Goal: Task Accomplishment & Management: Use online tool/utility

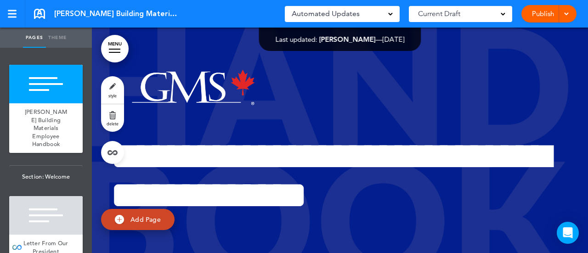
click at [109, 47] on link "MENU" at bounding box center [115, 49] width 28 height 28
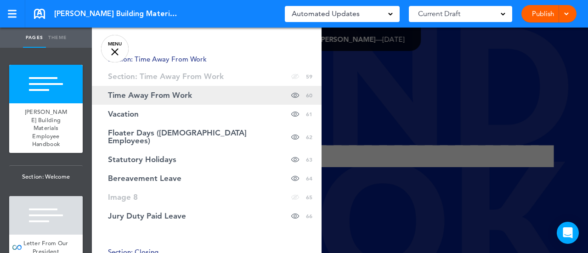
scroll to position [1378, 0]
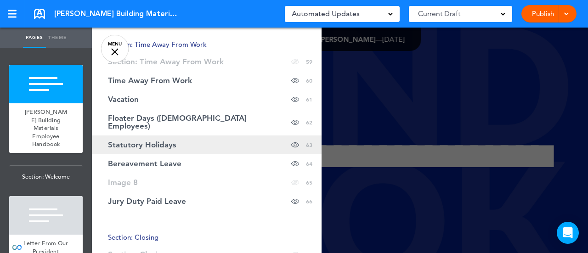
click at [147, 142] on link "Statutory Holidays Hide page in table of contents 63" at bounding box center [207, 144] width 230 height 19
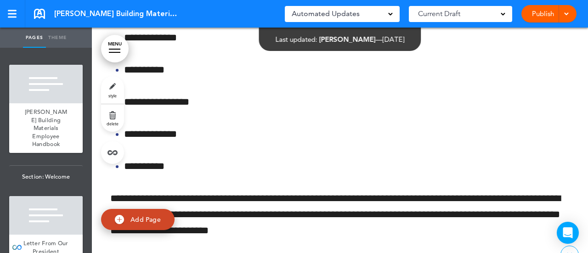
scroll to position [52688, 0]
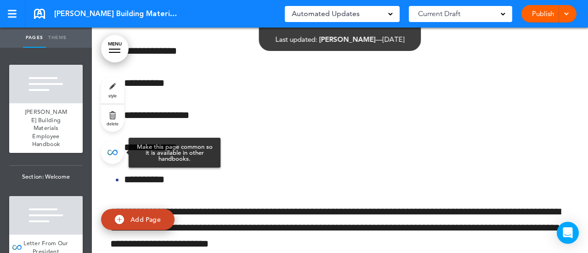
click at [108, 150] on link at bounding box center [112, 152] width 23 height 23
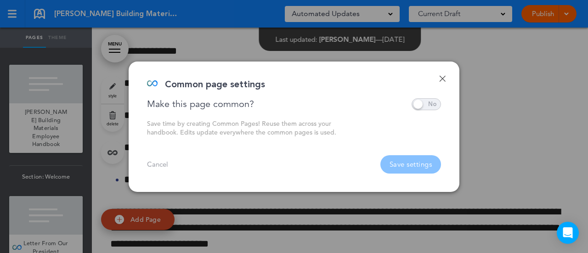
click at [442, 78] on link "Done" at bounding box center [442, 78] width 6 height 6
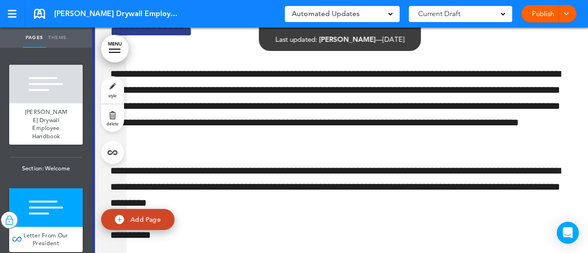
scroll to position [505, 0]
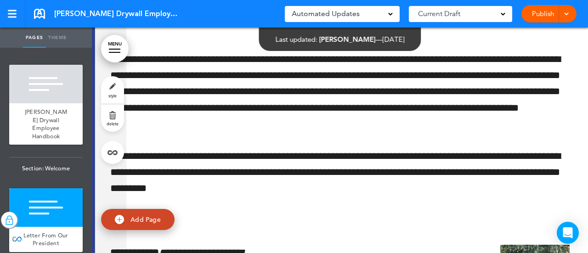
click at [123, 45] on link "MENU" at bounding box center [115, 49] width 28 height 28
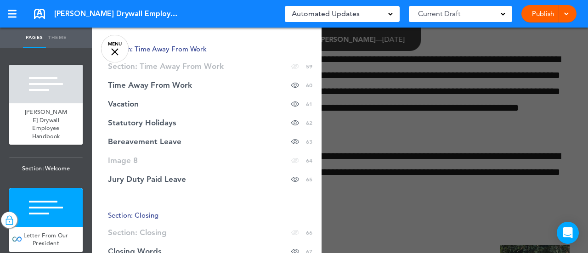
scroll to position [1378, 0]
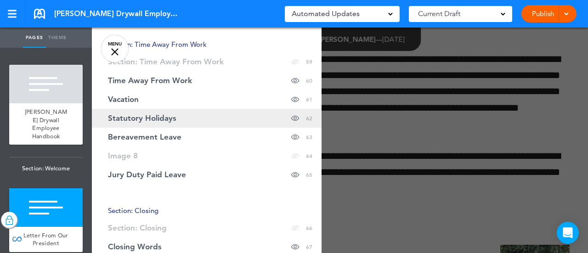
click at [162, 114] on span "Statutory Holidays" at bounding box center [142, 118] width 68 height 8
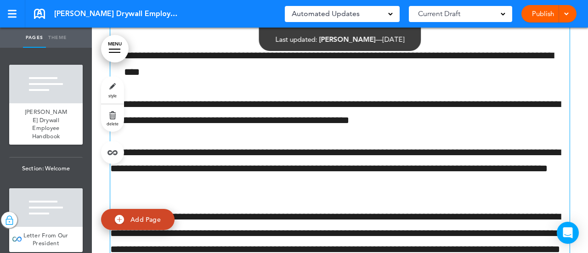
scroll to position [52796, 0]
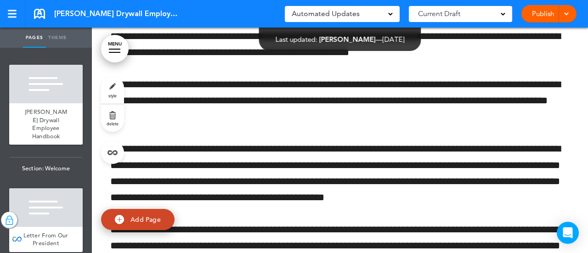
click at [120, 48] on link "MENU" at bounding box center [115, 49] width 28 height 28
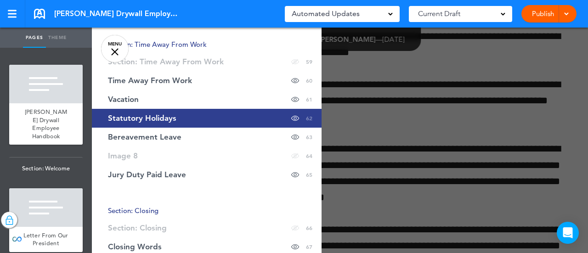
click at [142, 114] on span "Statutory Holidays" at bounding box center [142, 118] width 68 height 8
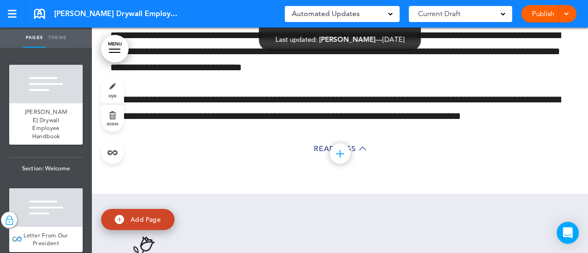
scroll to position [53071, 0]
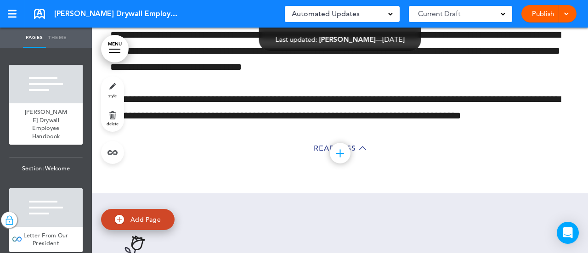
click at [112, 46] on link "MENU" at bounding box center [115, 49] width 28 height 28
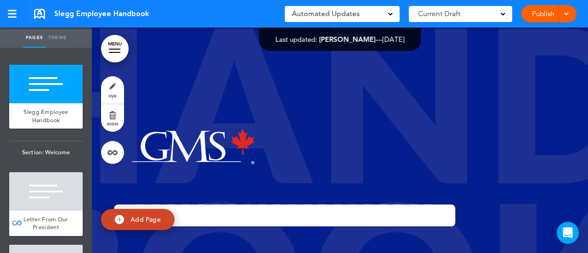
click at [105, 41] on link "MENU" at bounding box center [115, 49] width 28 height 28
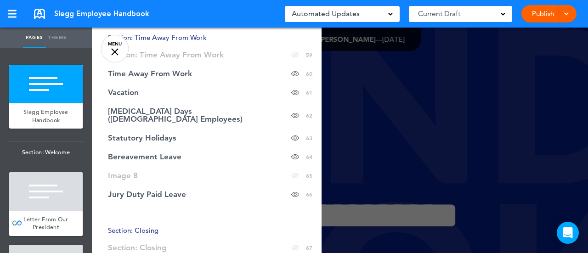
scroll to position [1378, 0]
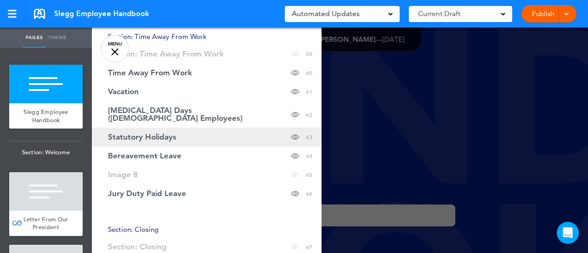
click at [171, 133] on span "Statutory Holidays" at bounding box center [142, 137] width 68 height 8
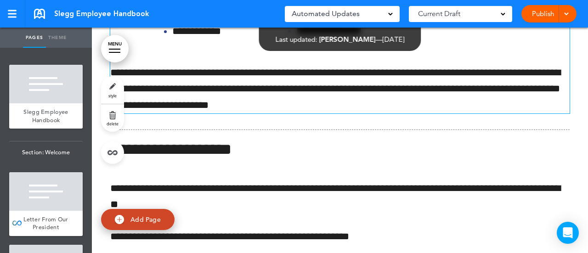
scroll to position [52751, 0]
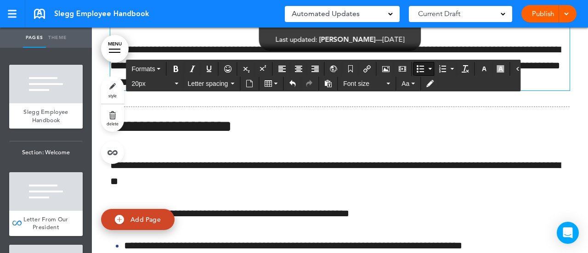
scroll to position [52705, 0]
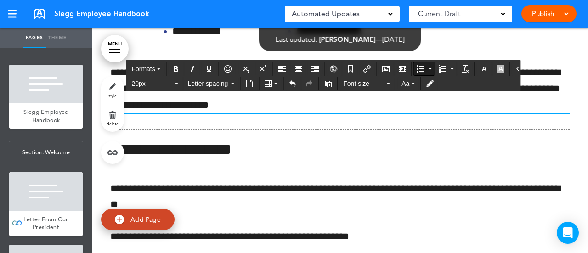
click at [562, 11] on div at bounding box center [564, 13] width 9 height 17
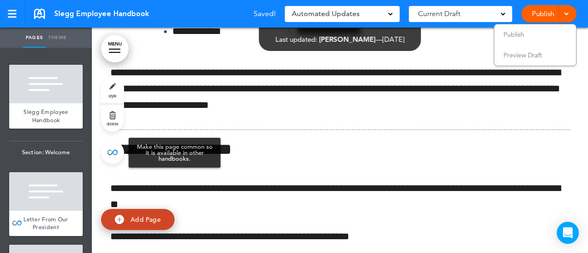
click at [109, 153] on link at bounding box center [112, 152] width 23 height 23
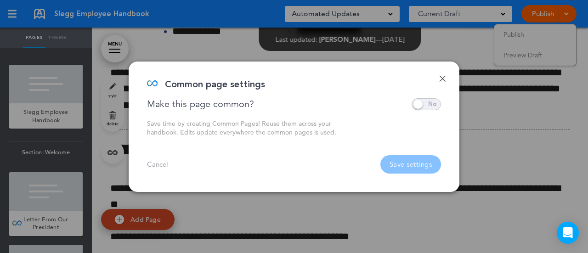
click at [443, 81] on link "Done" at bounding box center [442, 78] width 6 height 6
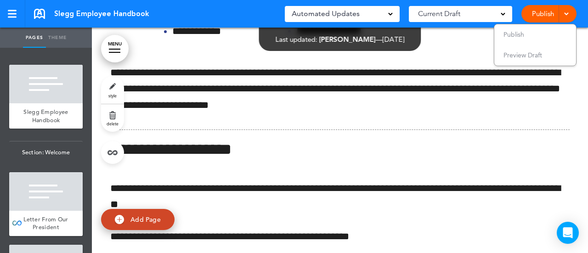
click at [566, 11] on span at bounding box center [566, 13] width 6 height 6
click at [562, 12] on div at bounding box center [564, 13] width 9 height 17
click at [534, 36] on li "Publish" at bounding box center [535, 34] width 82 height 21
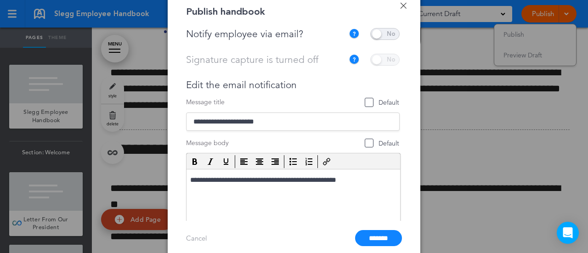
click at [394, 31] on span at bounding box center [384, 34] width 29 height 12
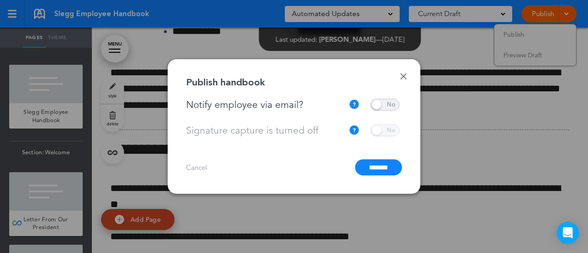
click at [374, 169] on input "*******" at bounding box center [378, 167] width 47 height 16
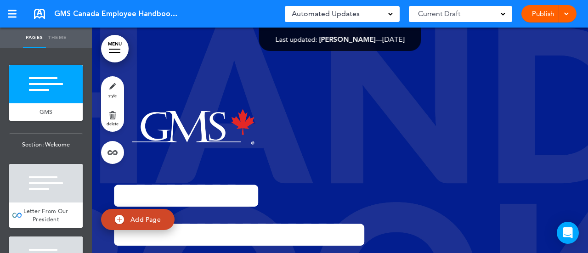
click at [124, 53] on link "MENU" at bounding box center [115, 49] width 28 height 28
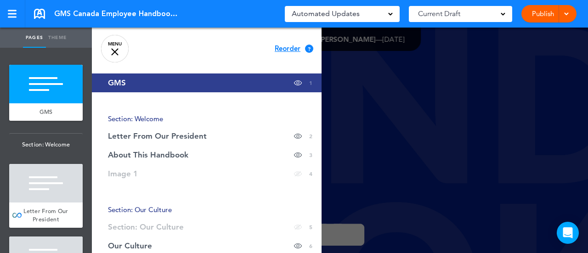
click at [122, 51] on link "MENU" at bounding box center [115, 49] width 28 height 28
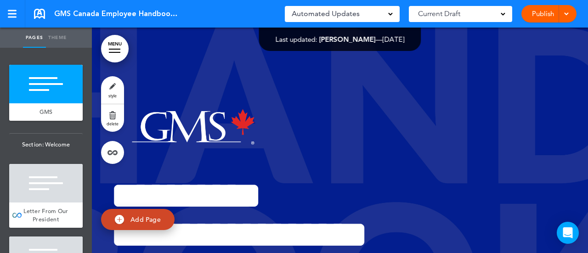
click at [118, 49] on div at bounding box center [114, 49] width 11 height 1
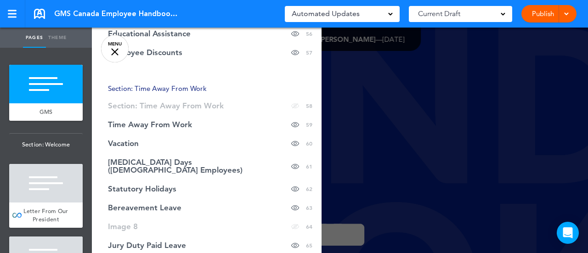
scroll to position [1332, 0]
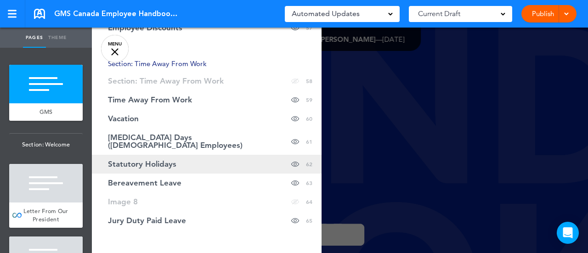
click at [142, 160] on span "Statutory Holidays" at bounding box center [142, 164] width 68 height 8
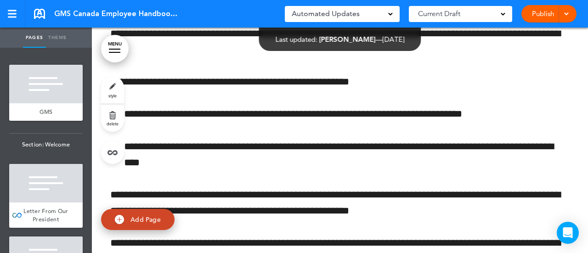
scroll to position [52281, 0]
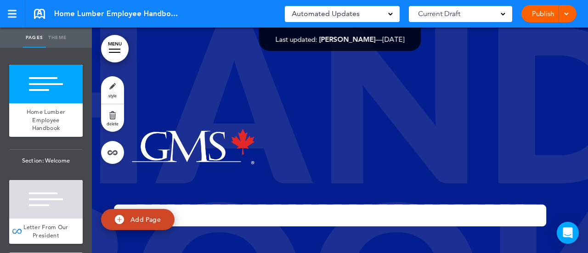
click at [109, 50] on link "MENU" at bounding box center [115, 49] width 28 height 28
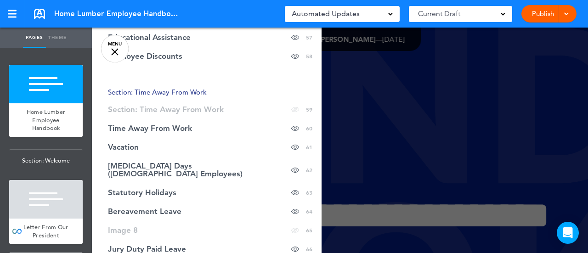
scroll to position [1378, 0]
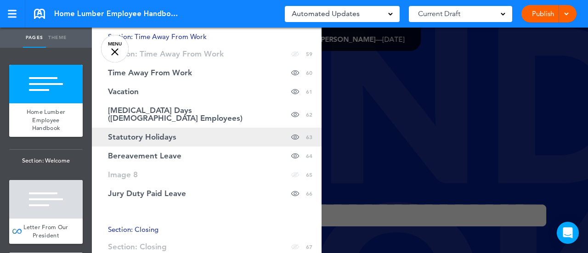
click at [157, 133] on span "Statutory Holidays" at bounding box center [142, 137] width 68 height 8
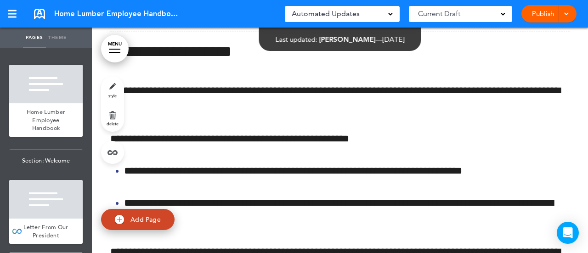
scroll to position [53055, 0]
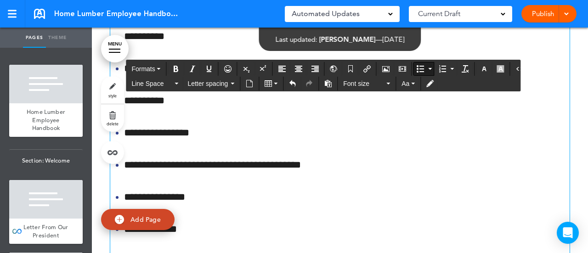
scroll to position [52734, 0]
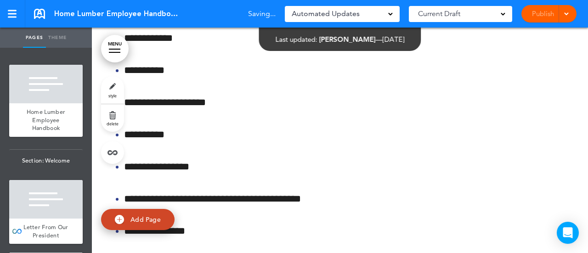
click at [569, 12] on div at bounding box center [564, 13] width 9 height 17
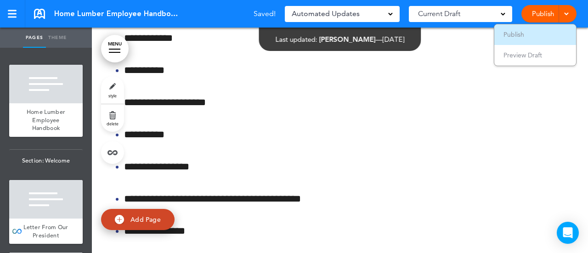
click at [523, 32] on span "Publish" at bounding box center [513, 34] width 21 height 8
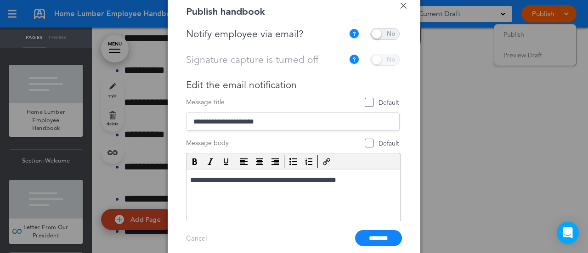
click at [389, 35] on span at bounding box center [384, 34] width 29 height 12
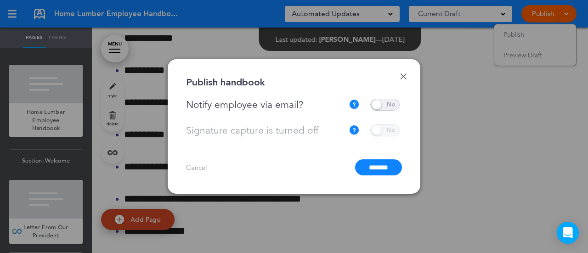
click at [371, 167] on input "*******" at bounding box center [378, 167] width 47 height 16
